Goal: Information Seeking & Learning: Learn about a topic

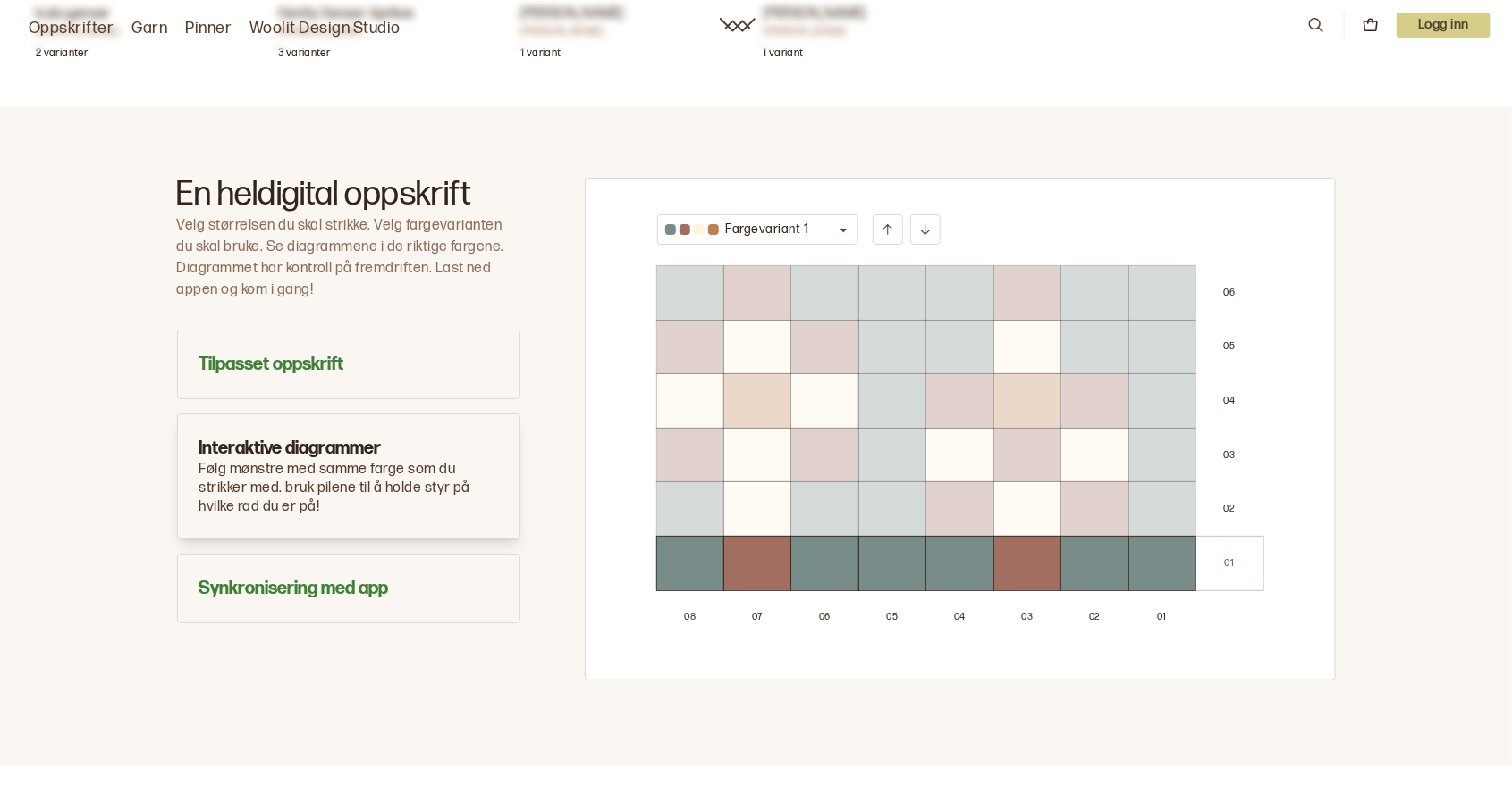
scroll to position [951, 0]
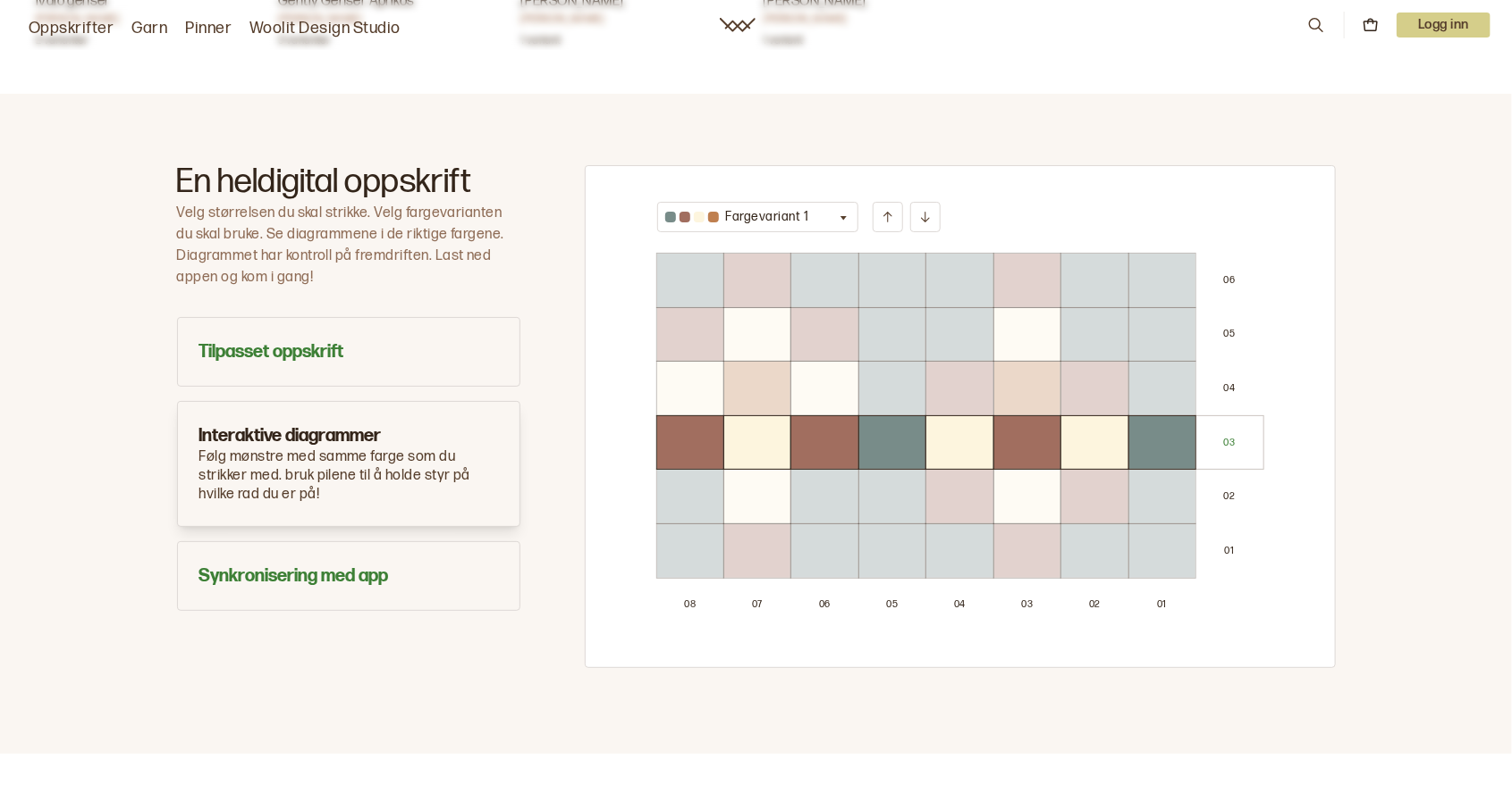
click at [815, 221] on button "Fargevariant 1" at bounding box center [758, 217] width 202 height 31
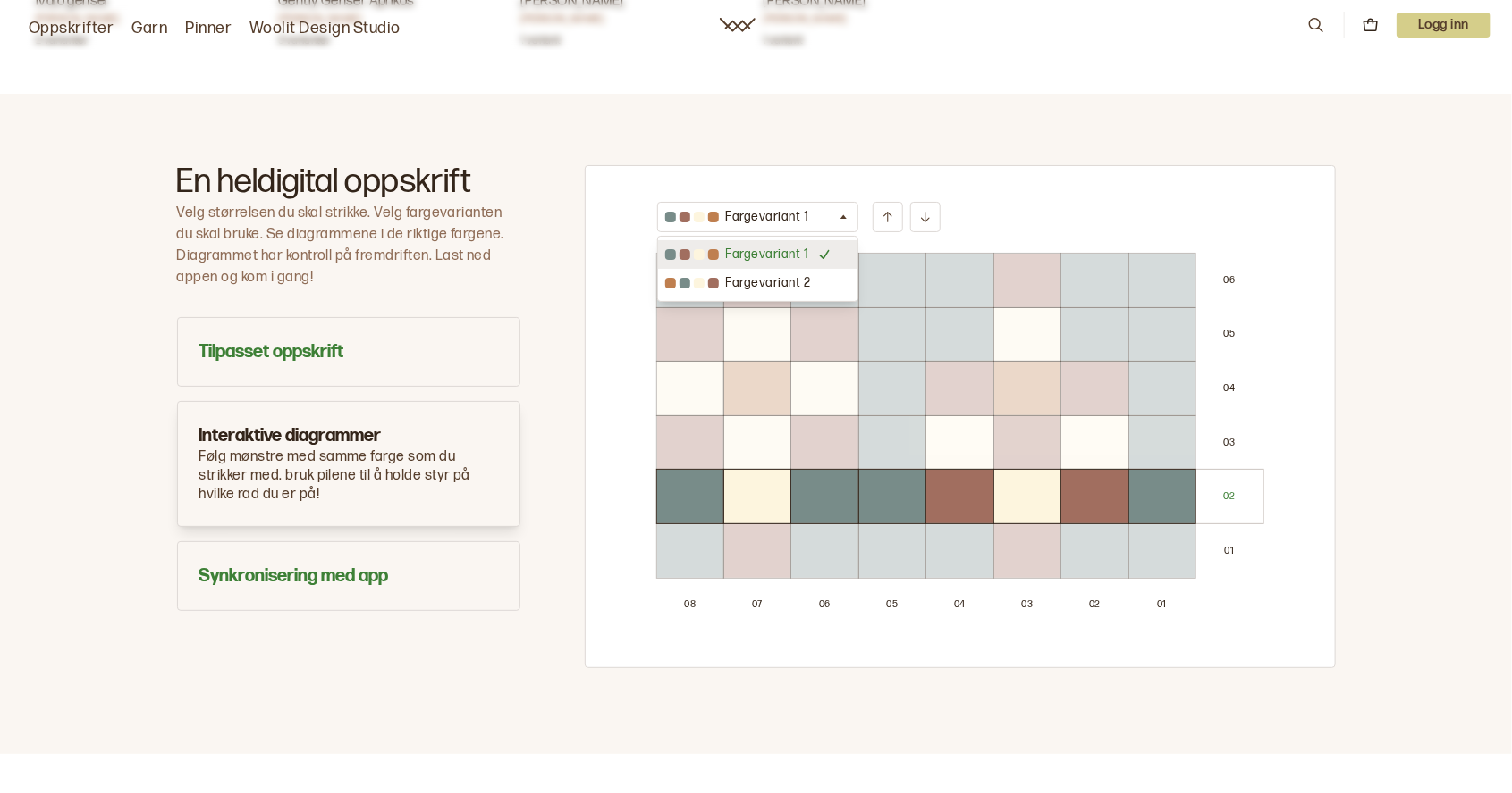
click at [1404, 311] on div "En heldigital oppskrift Velg størrelsen du skal strikke. Velg fargevarianten du…" at bounding box center [756, 423] width 1512 height 660
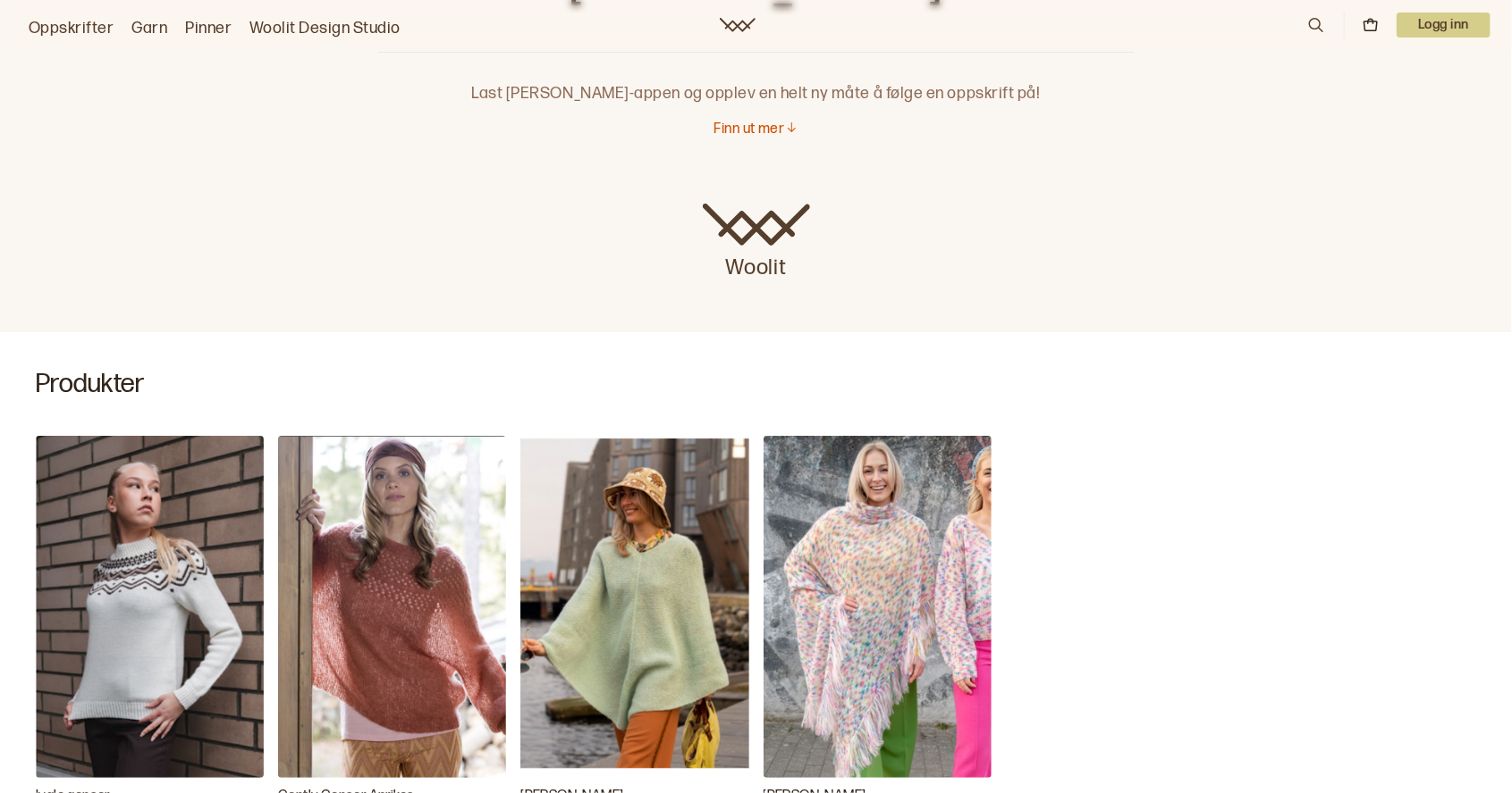
scroll to position [0, 0]
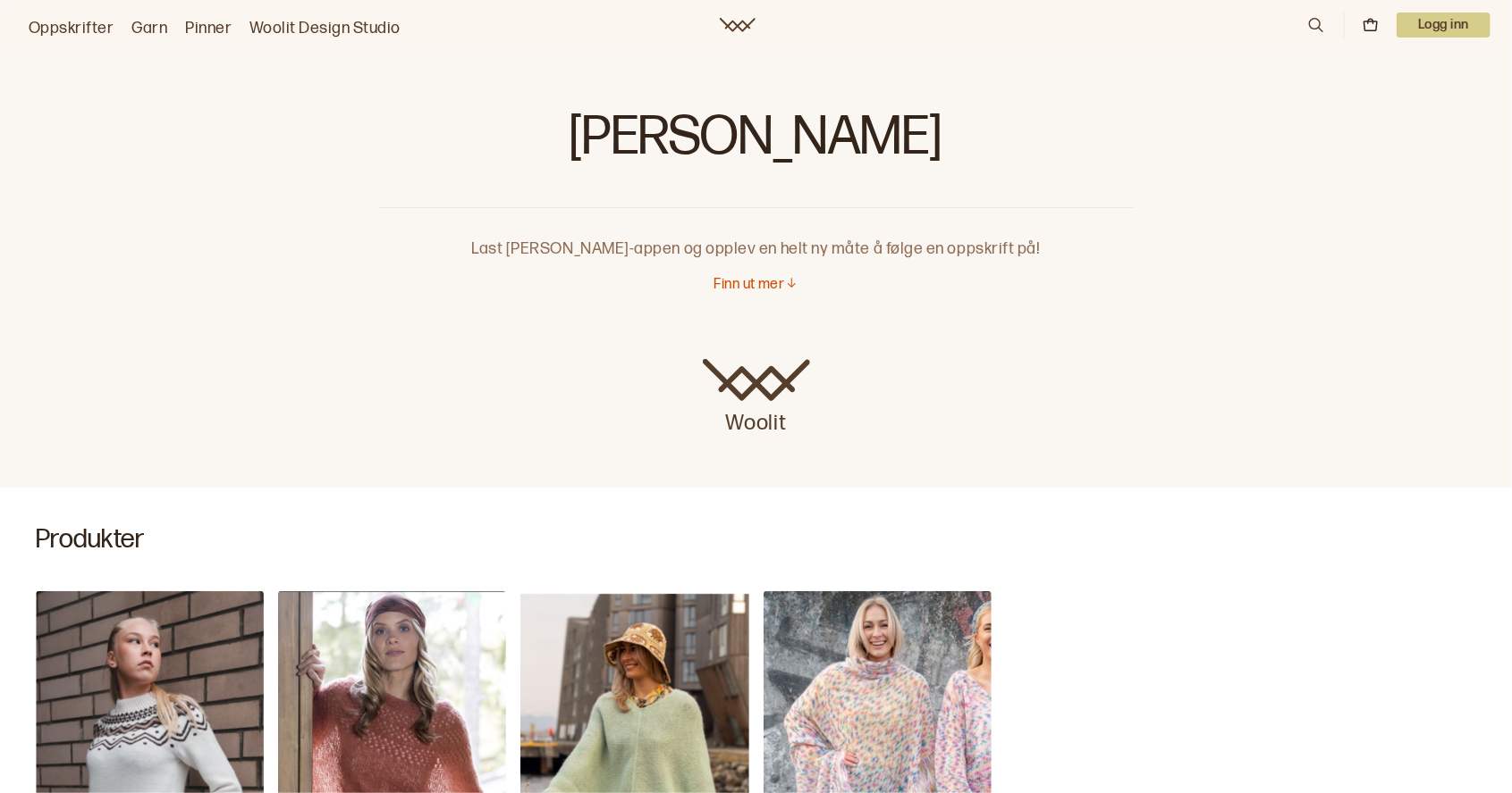
click at [138, 27] on link "Garn" at bounding box center [149, 29] width 35 height 25
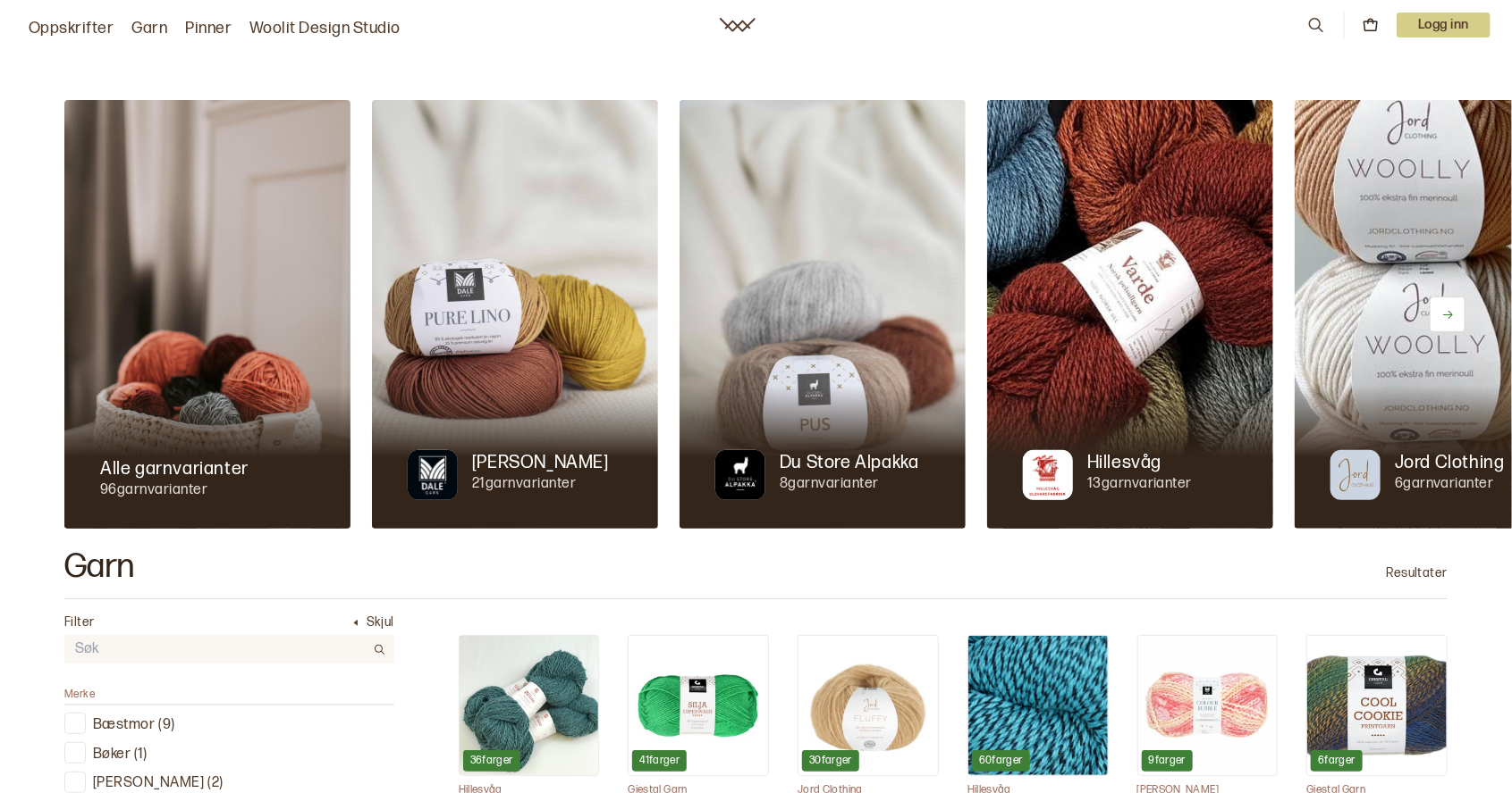
scroll to position [0, 132]
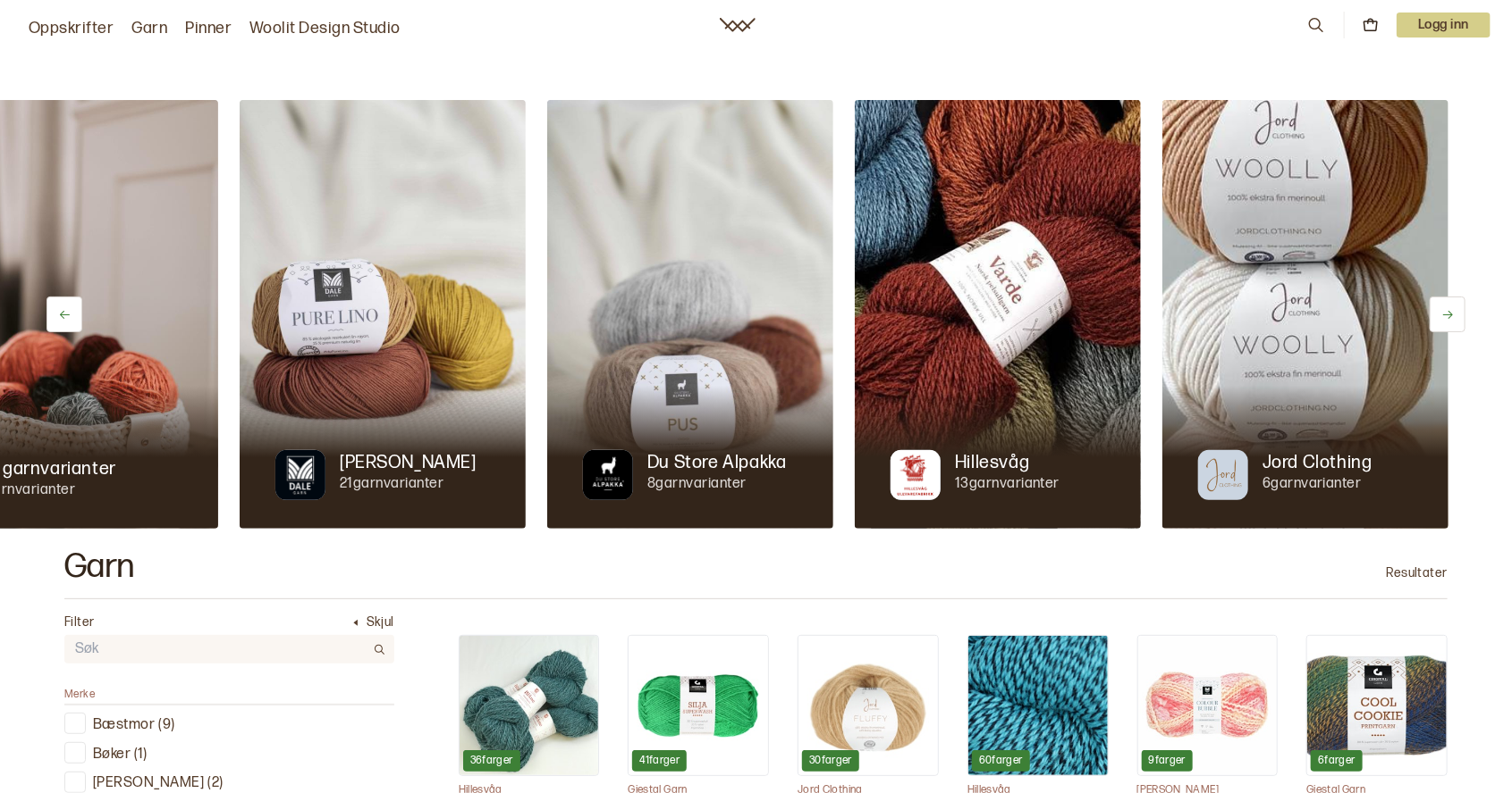
click at [1460, 310] on button at bounding box center [1447, 314] width 35 height 35
click at [1455, 312] on button at bounding box center [1447, 314] width 35 height 35
click at [1446, 319] on icon at bounding box center [1448, 315] width 13 height 13
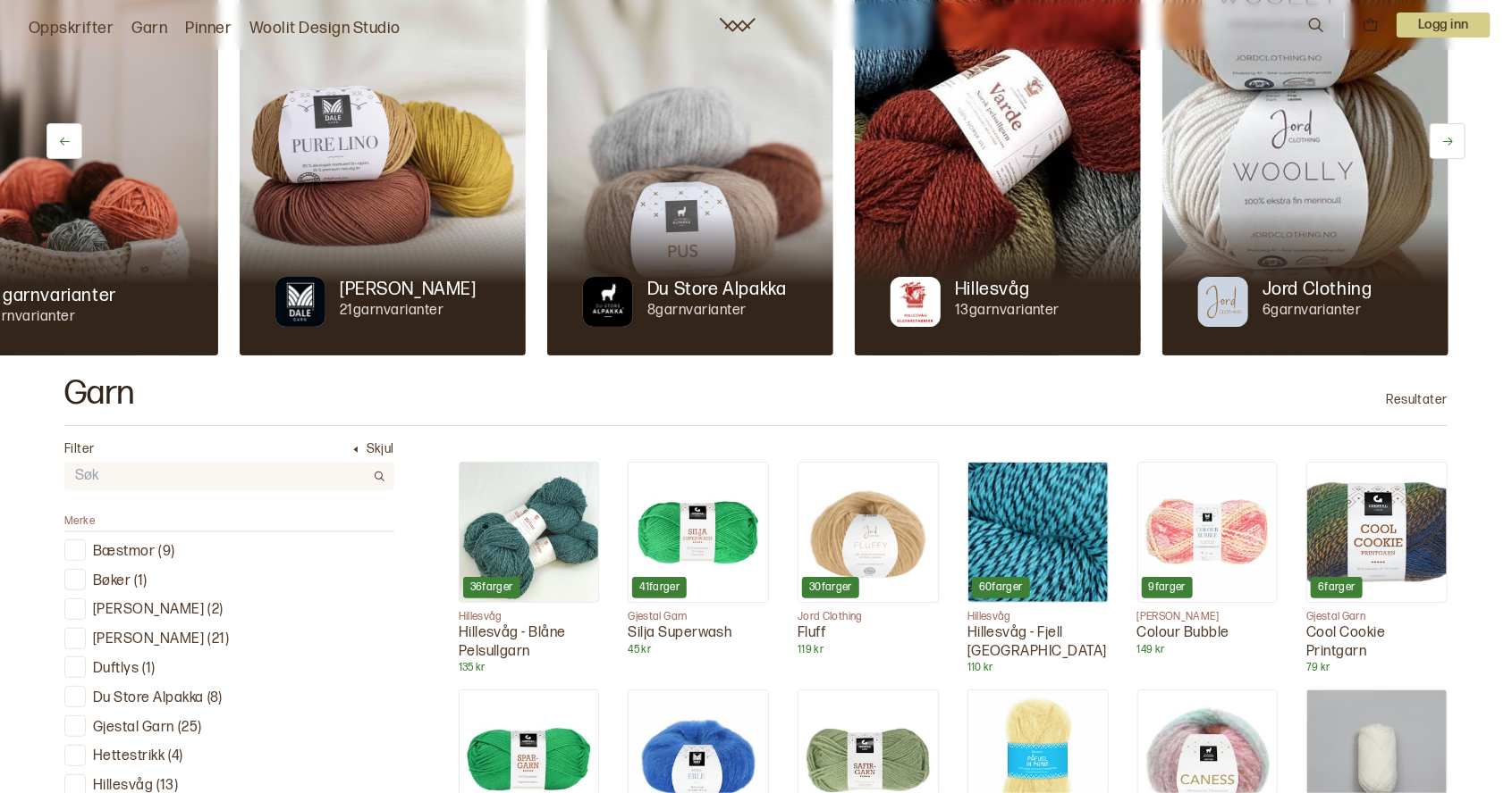
scroll to position [0, 0]
